Goal: Navigation & Orientation: Find specific page/section

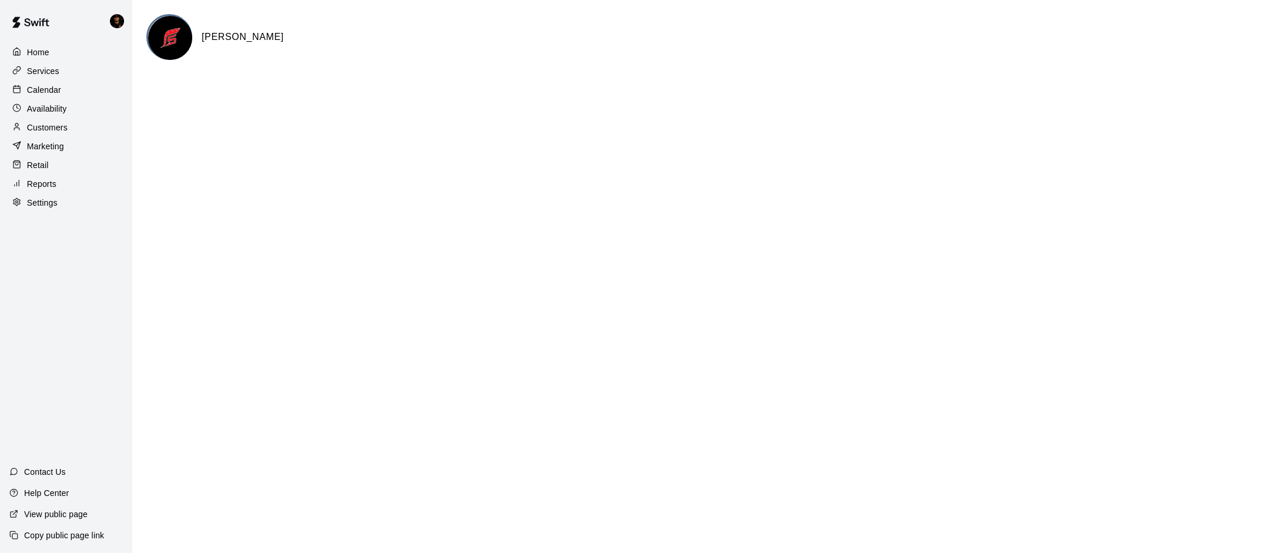
click at [48, 103] on p "Availability" at bounding box center [47, 109] width 40 height 12
click at [50, 91] on p "Calendar" at bounding box center [44, 90] width 34 height 12
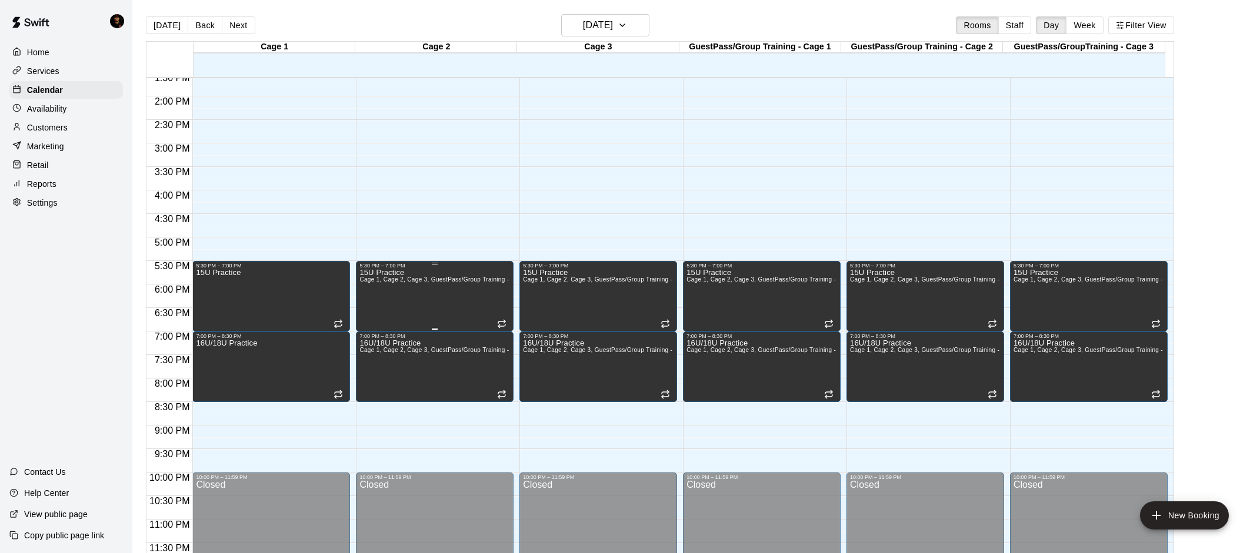
scroll to position [19, 0]
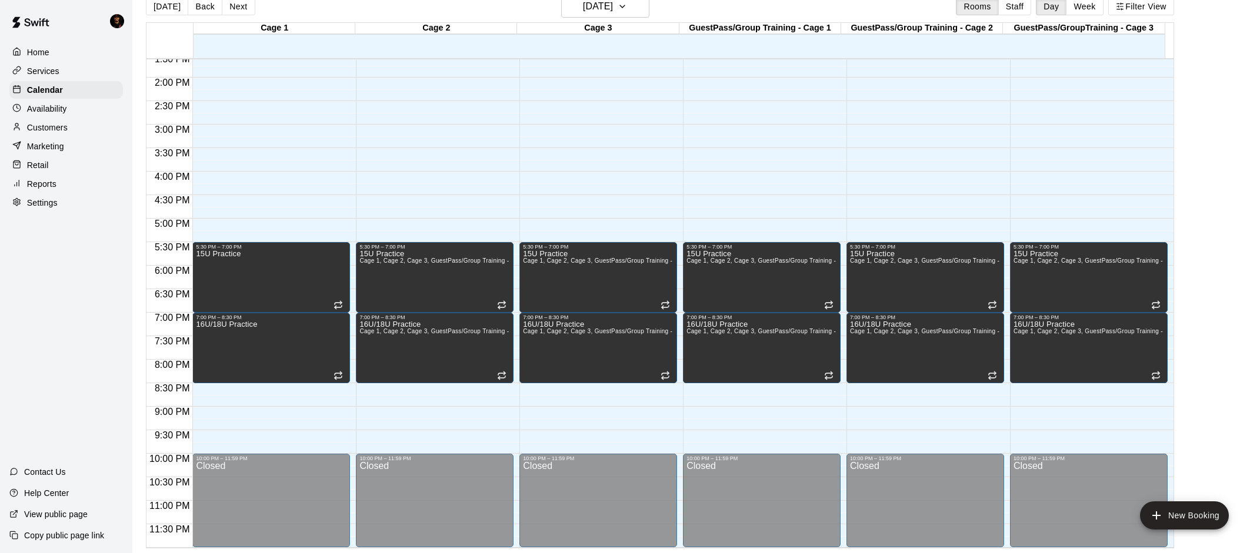
click at [42, 111] on p "Availability" at bounding box center [47, 109] width 40 height 12
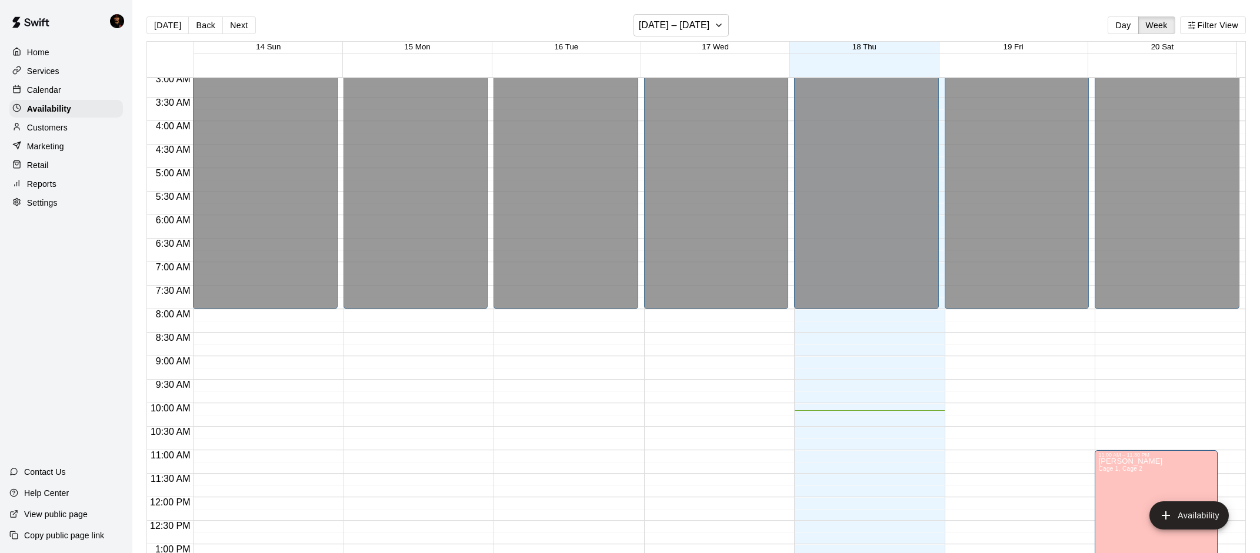
scroll to position [319, 0]
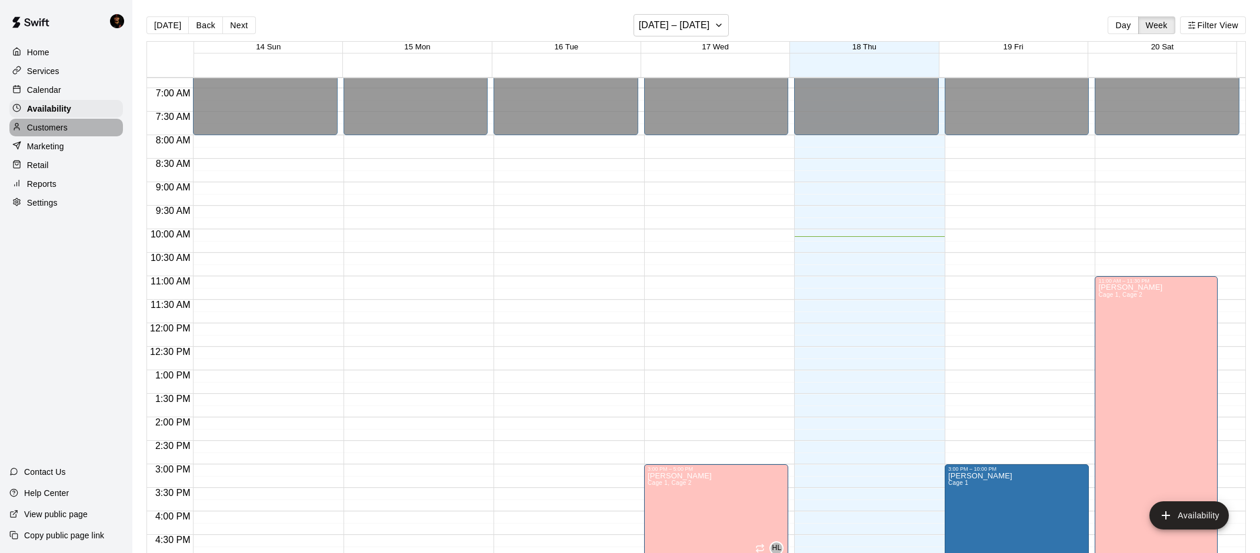
click at [32, 133] on div "Customers" at bounding box center [65, 128] width 113 height 18
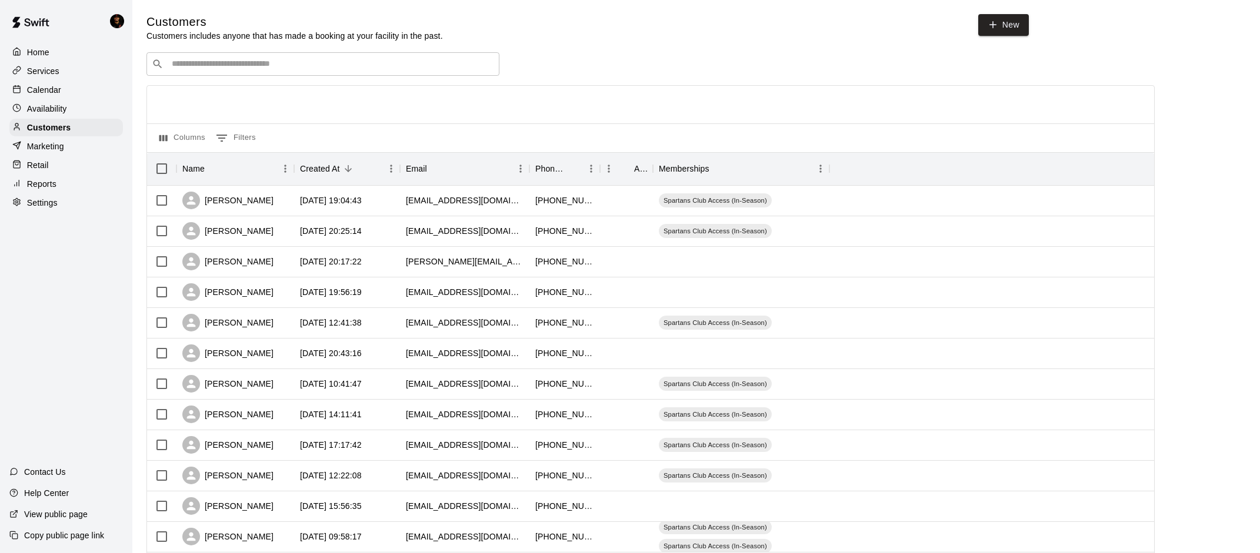
click at [35, 101] on div "Availability" at bounding box center [65, 109] width 113 height 18
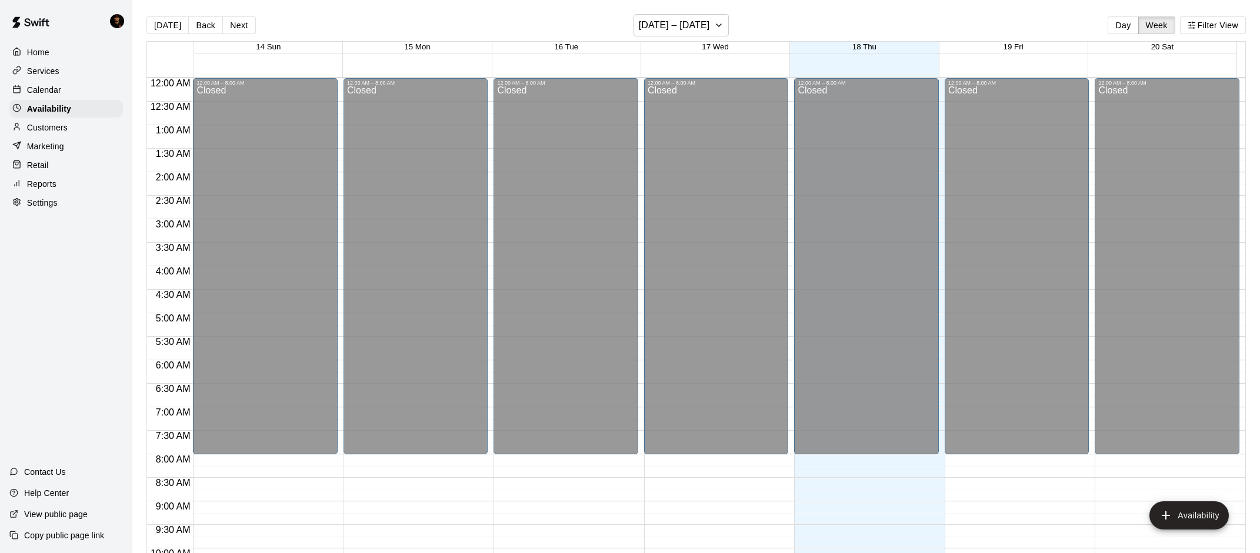
scroll to position [478, 0]
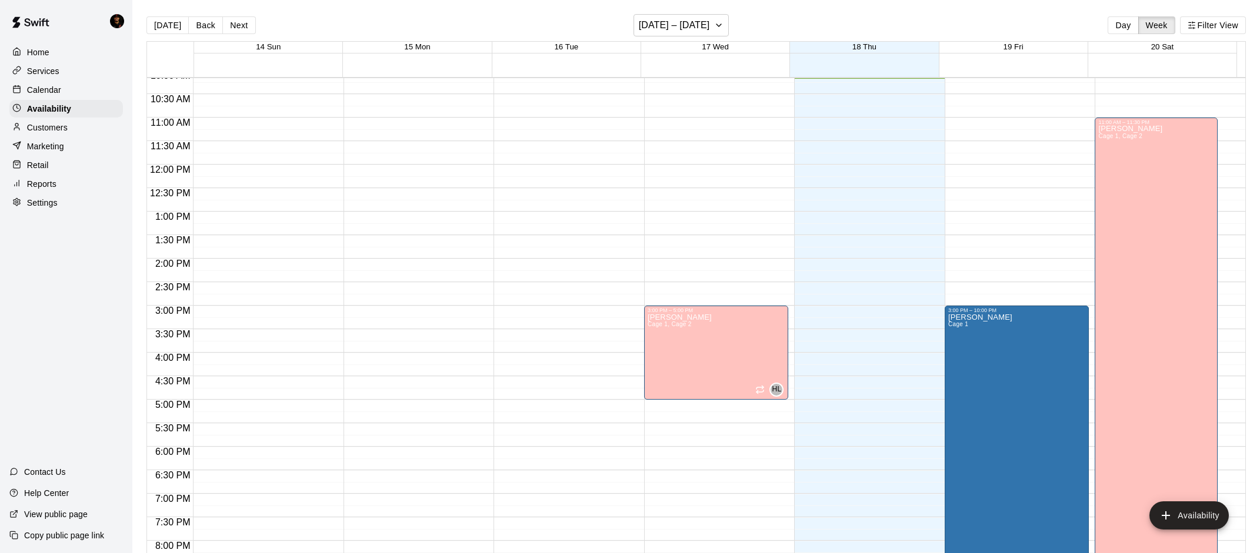
click at [35, 143] on p "Marketing" at bounding box center [45, 147] width 37 height 12
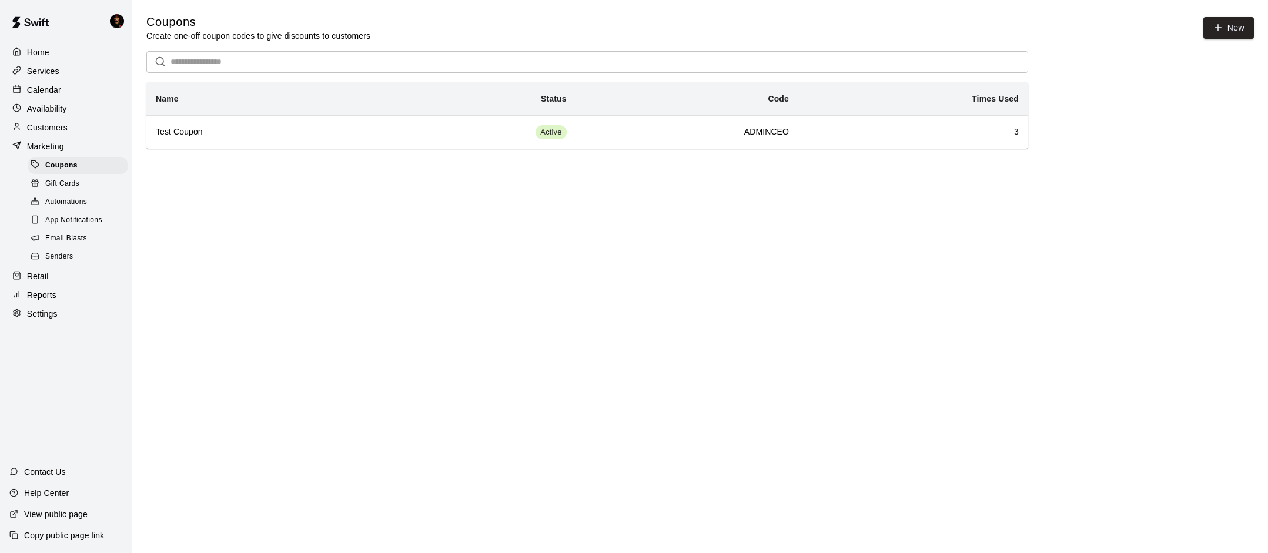
click at [42, 128] on p "Customers" at bounding box center [47, 128] width 41 height 12
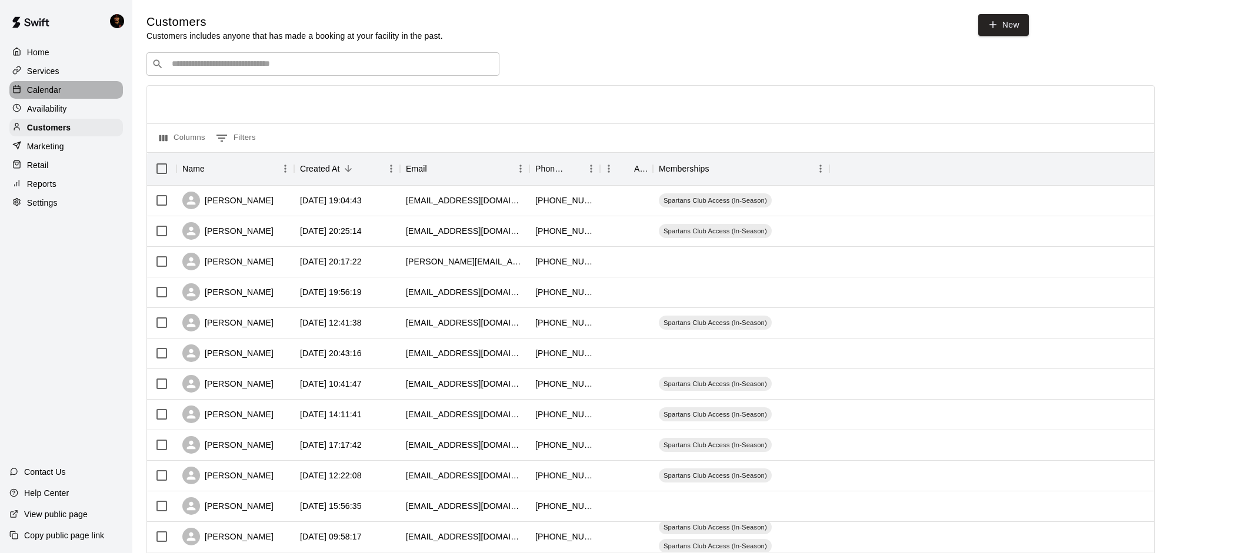
click at [38, 90] on p "Calendar" at bounding box center [44, 90] width 34 height 12
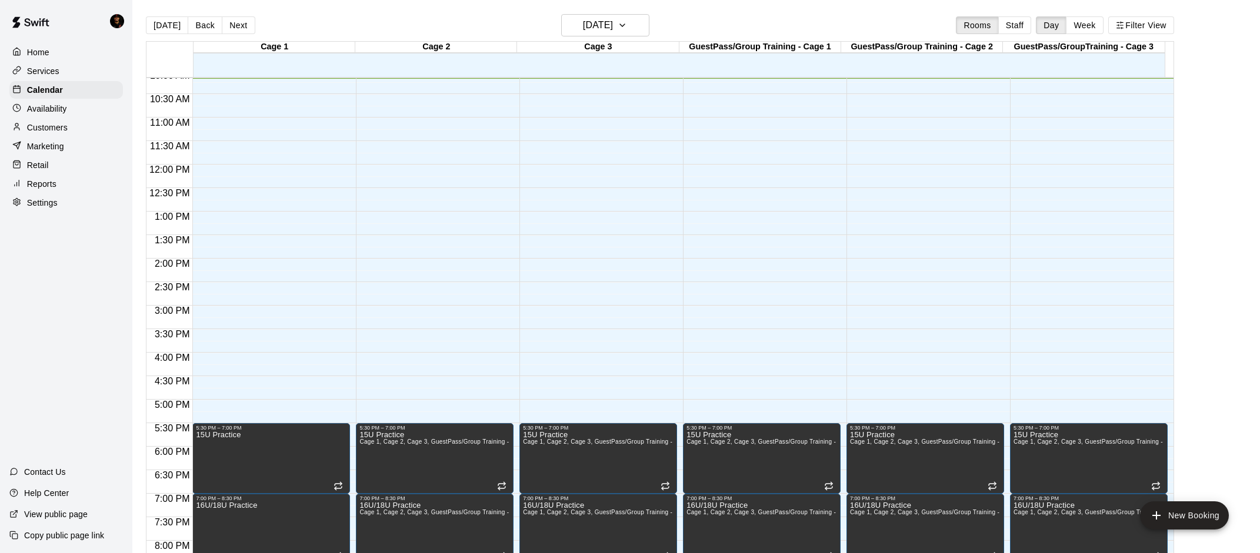
scroll to position [145, 0]
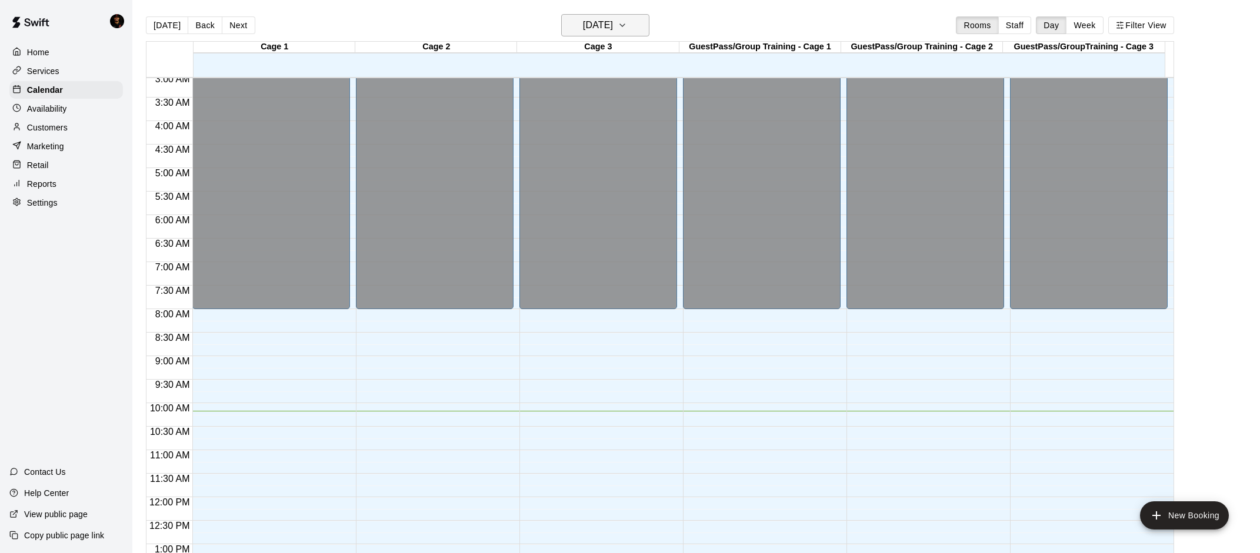
click at [613, 25] on h6 "[DATE]" at bounding box center [598, 25] width 30 height 16
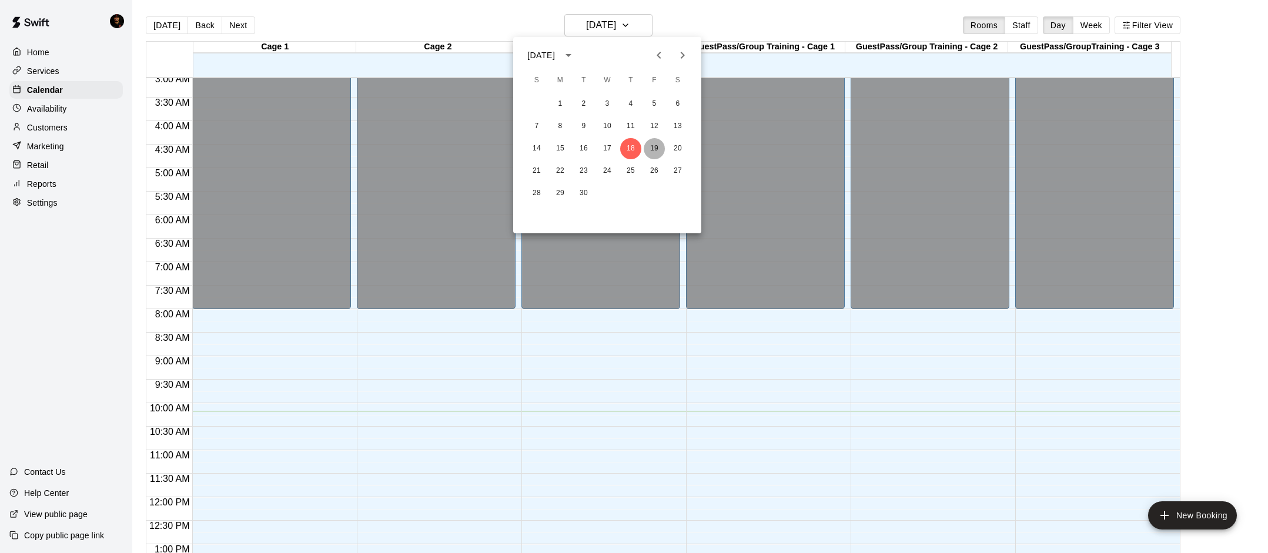
click at [653, 151] on button "19" at bounding box center [654, 148] width 21 height 21
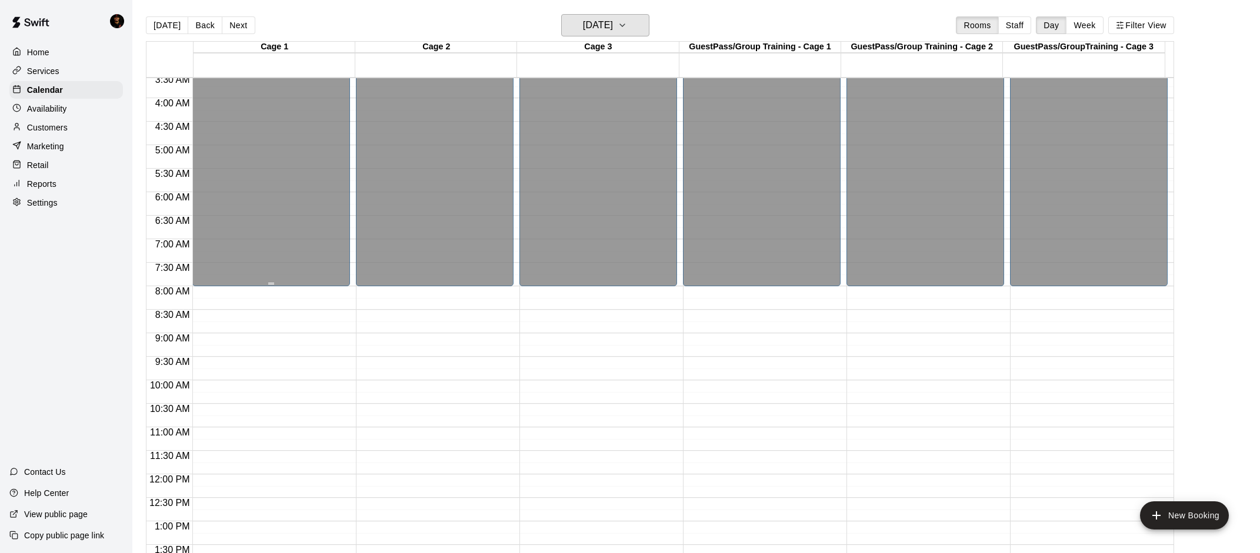
scroll to position [0, 0]
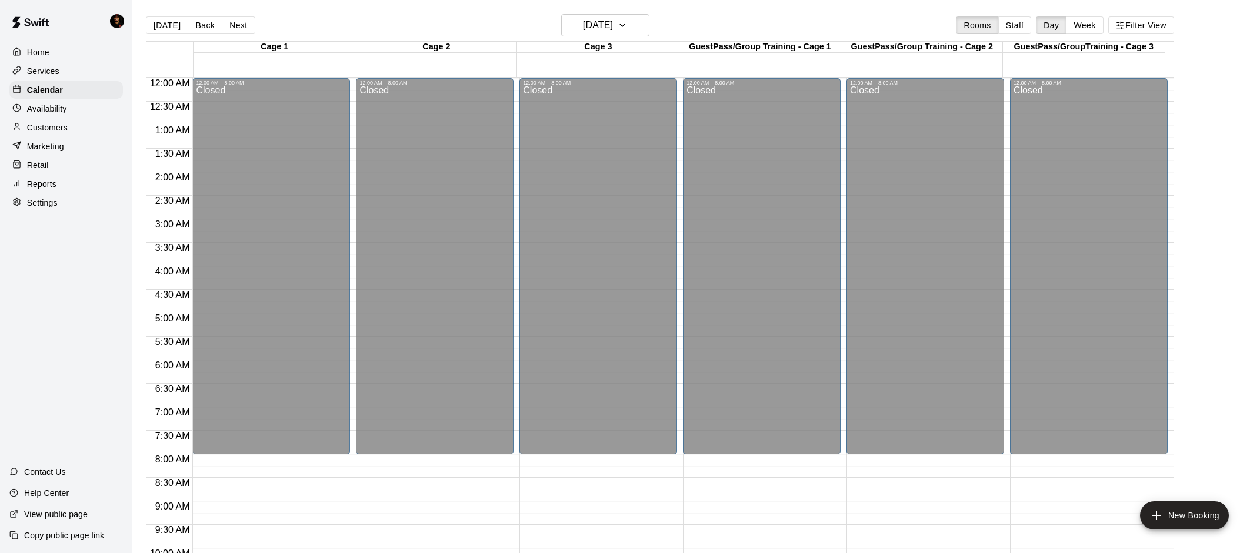
click at [92, 103] on div "Availability" at bounding box center [65, 109] width 113 height 18
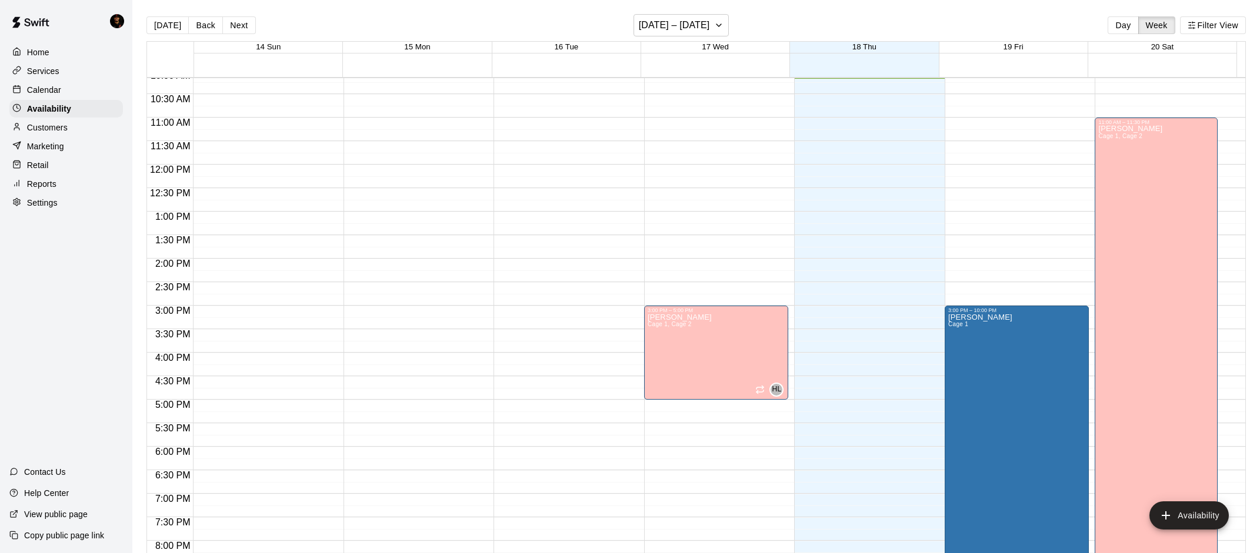
scroll to position [334, 0]
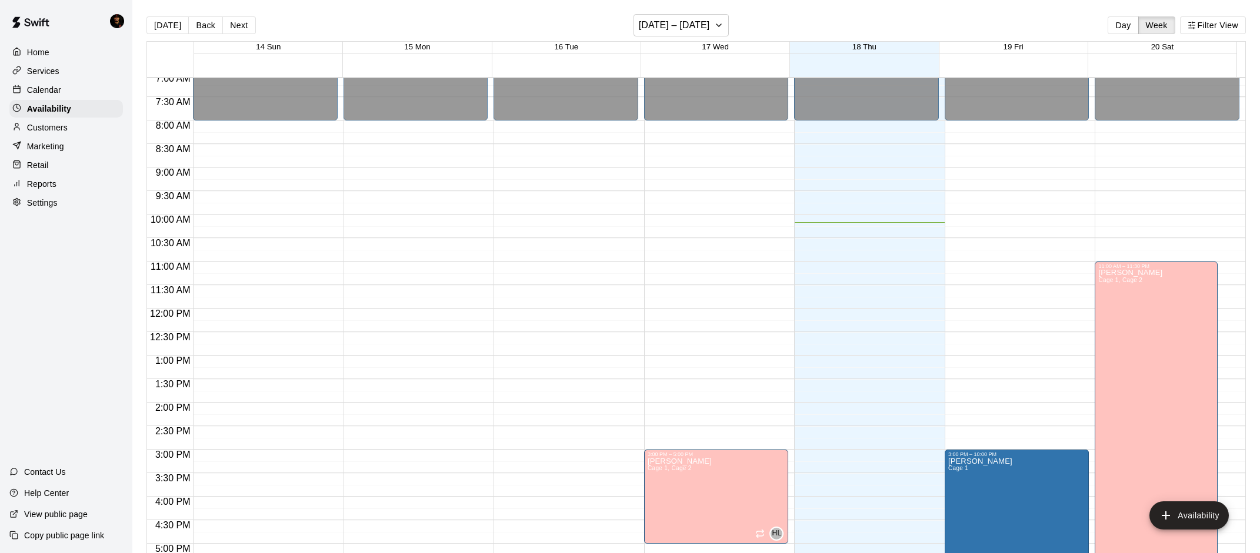
click at [62, 85] on div "Calendar" at bounding box center [65, 90] width 113 height 18
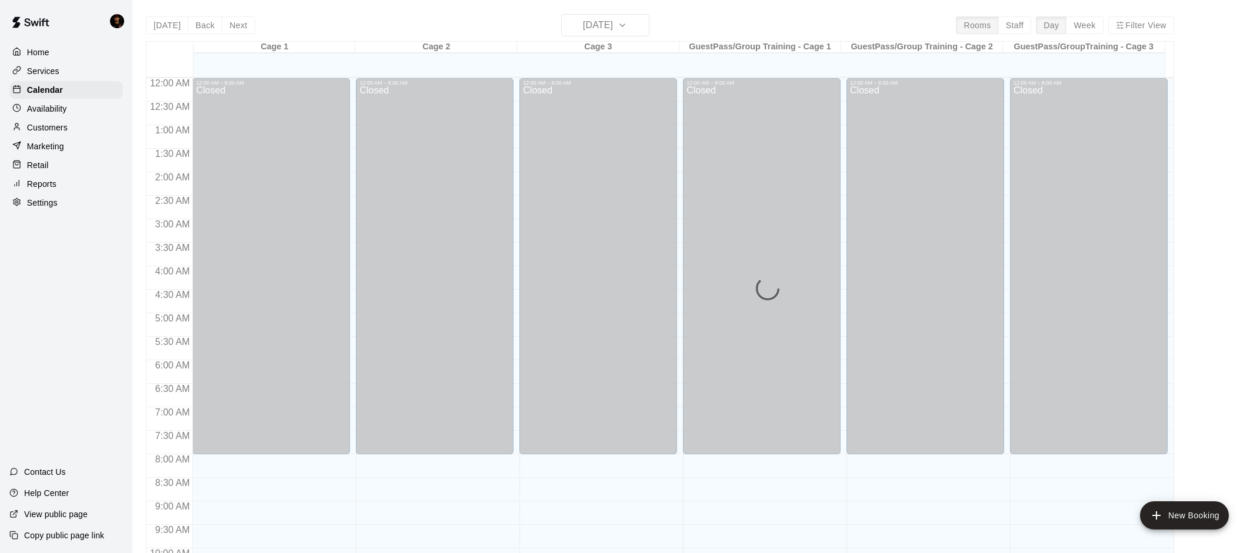
scroll to position [478, 0]
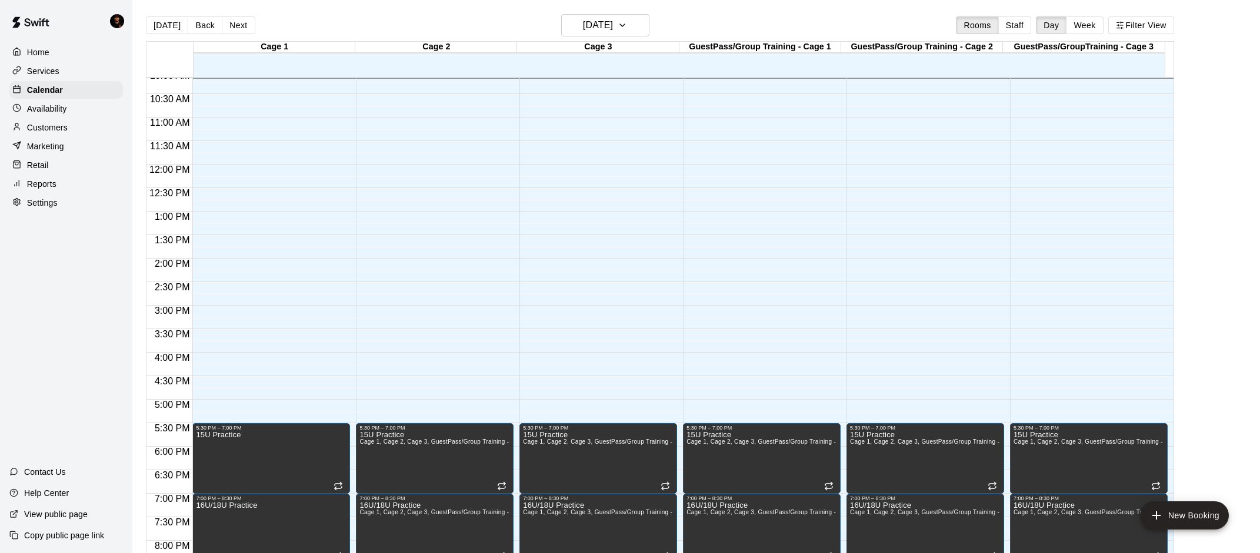
click at [1103, 19] on button "Week" at bounding box center [1083, 25] width 37 height 18
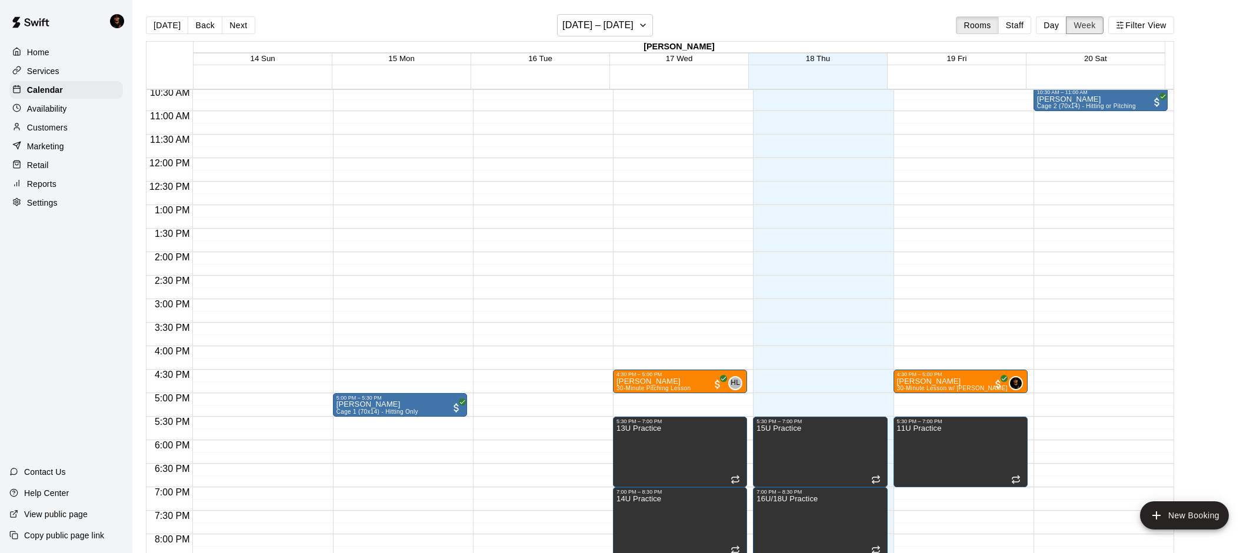
scroll to position [653, 0]
